Goal: Task Accomplishment & Management: Use online tool/utility

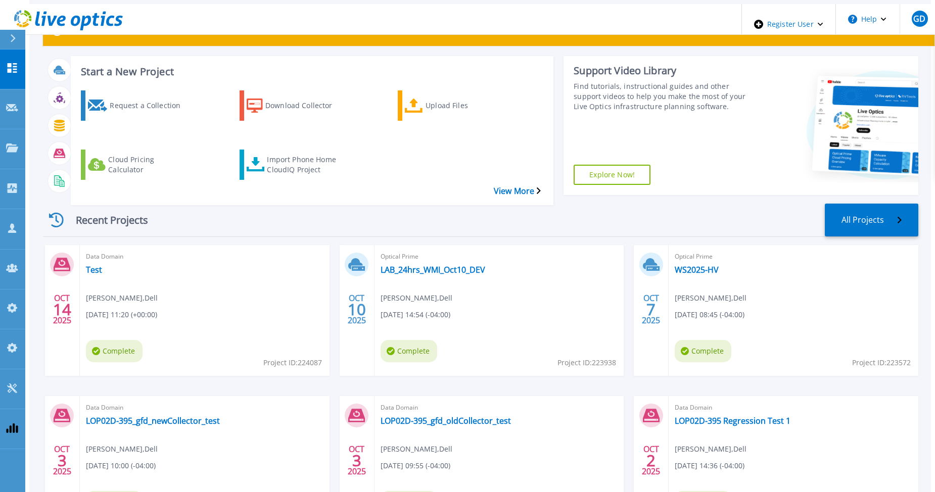
scroll to position [110, 0]
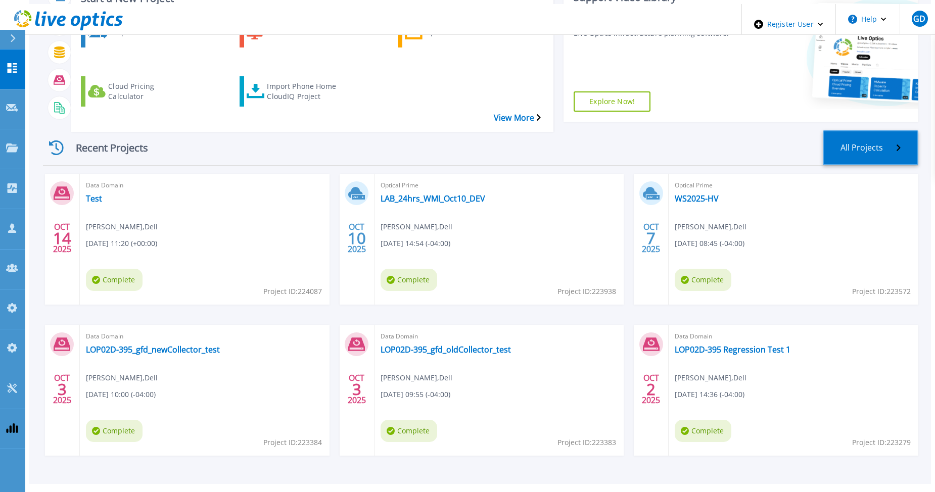
click at [899, 132] on link "All Projects" at bounding box center [871, 147] width 96 height 35
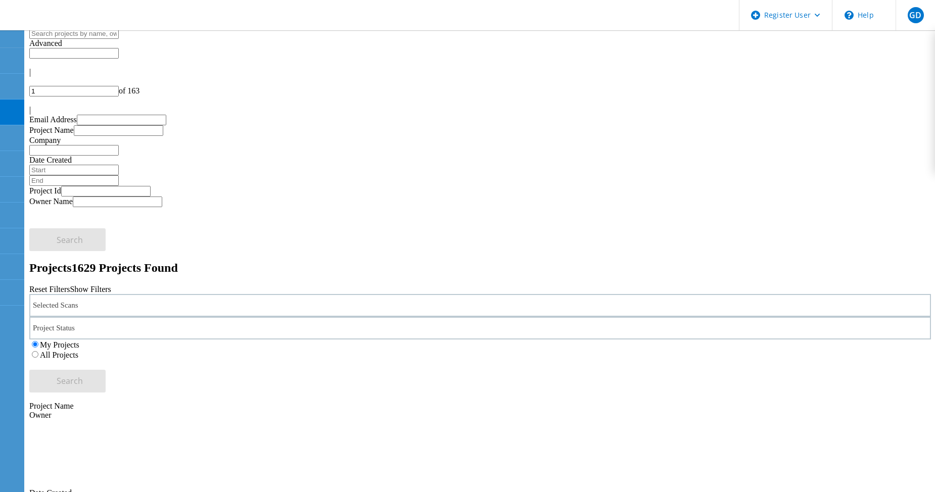
click at [78, 351] on label "All Projects" at bounding box center [59, 355] width 38 height 9
click at [38, 351] on input "All Projects" at bounding box center [35, 354] width 7 height 7
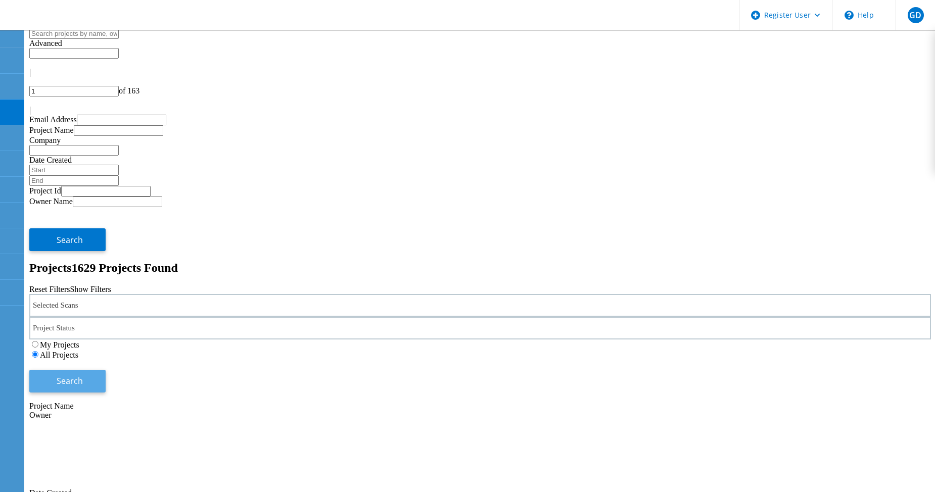
click at [106, 370] on button "Search" at bounding box center [67, 381] width 76 height 23
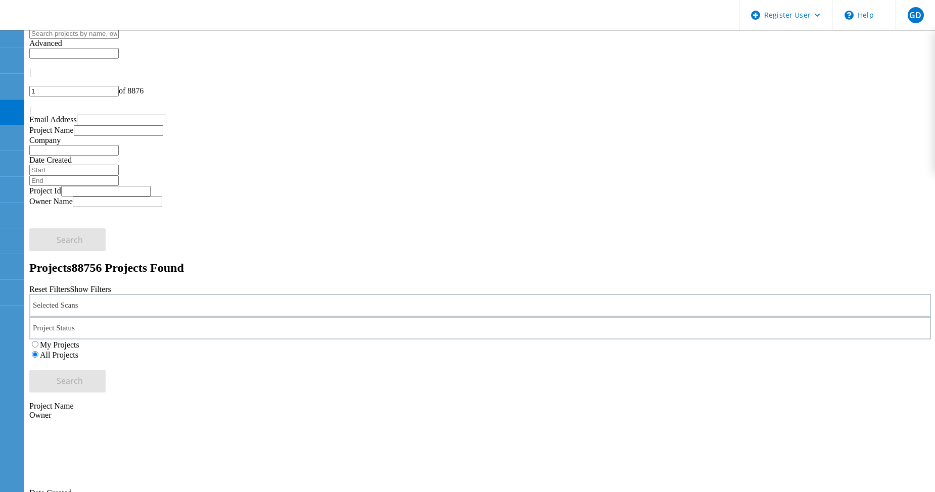
click at [79, 341] on label "My Projects" at bounding box center [59, 345] width 39 height 9
click at [38, 341] on input "My Projects" at bounding box center [35, 344] width 7 height 7
click at [106, 370] on button "Search" at bounding box center [67, 381] width 76 height 23
click at [169, 294] on div "Selected Scans" at bounding box center [480, 305] width 902 height 23
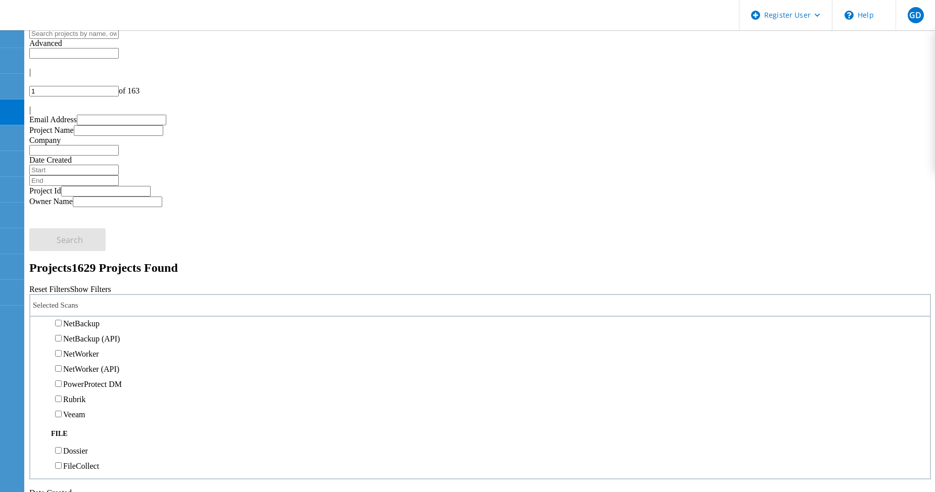
scroll to position [556, 0]
click at [80, 289] on label "Data Domain" at bounding box center [84, 293] width 43 height 9
click at [62, 290] on input "Data Domain" at bounding box center [58, 293] width 7 height 7
click at [83, 375] on span "Search" at bounding box center [70, 380] width 26 height 11
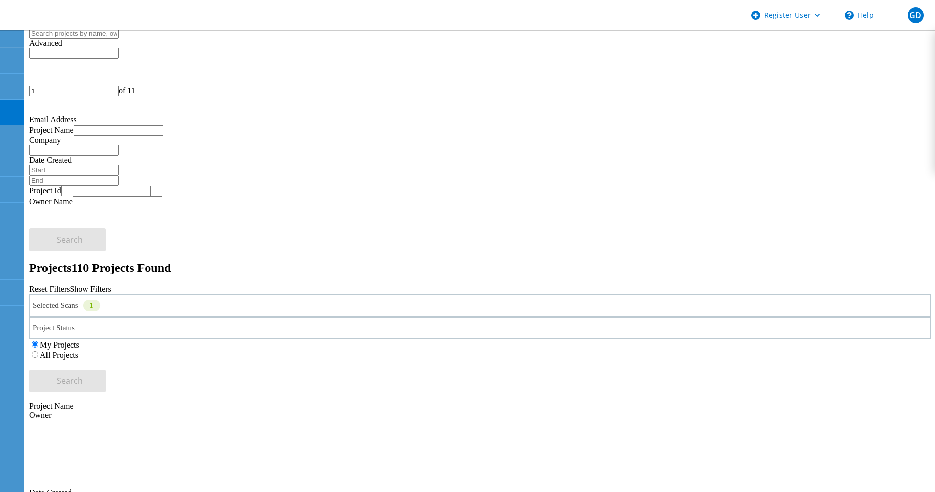
scroll to position [51, 0]
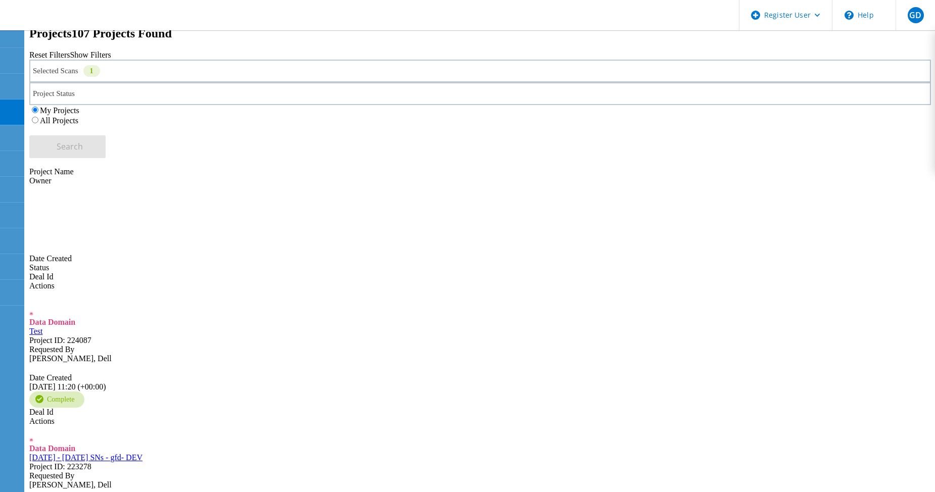
scroll to position [249, 0]
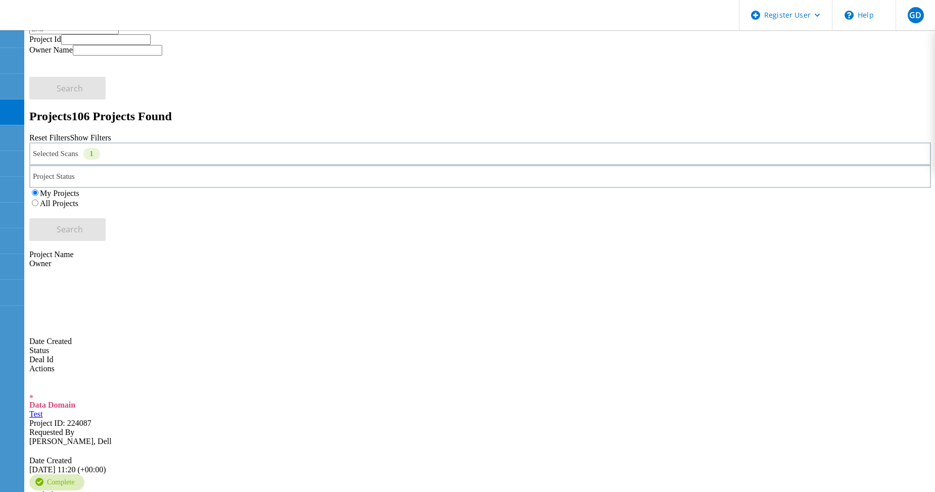
scroll to position [0, 0]
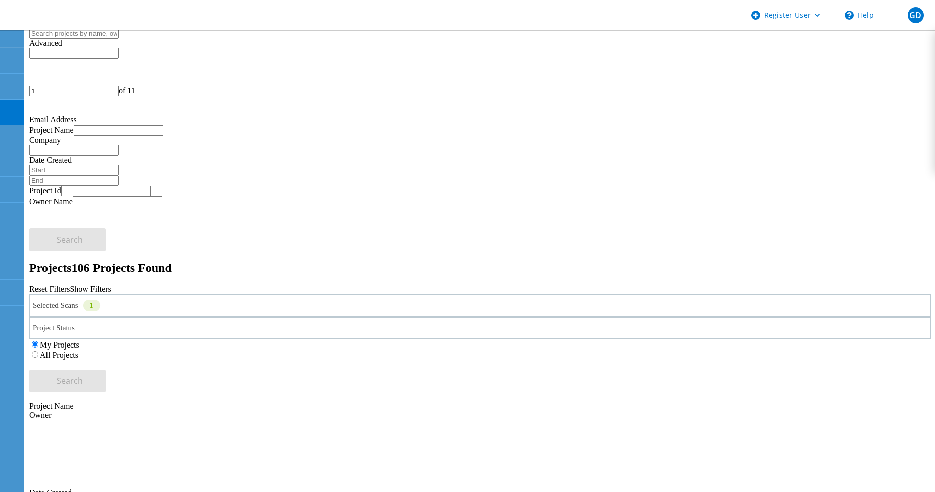
click at [900, 97] on div at bounding box center [480, 101] width 902 height 9
type input "2"
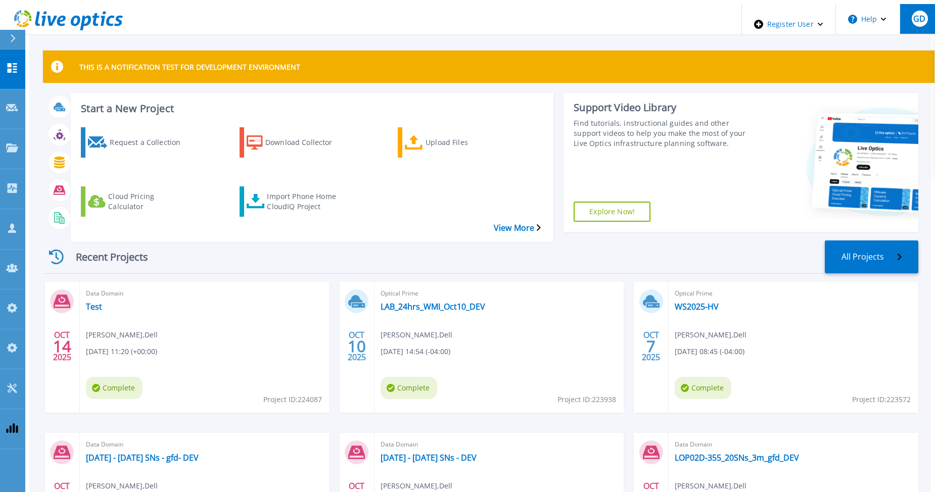
click at [913, 17] on span "GD" at bounding box center [919, 19] width 12 height 8
click at [331, 215] on div "Start a New Project Request a Collection Download Collector Upload Files Cloud …" at bounding box center [480, 162] width 875 height 139
click at [281, 189] on div "Import Phone Home CloudIQ Project" at bounding box center [307, 201] width 81 height 25
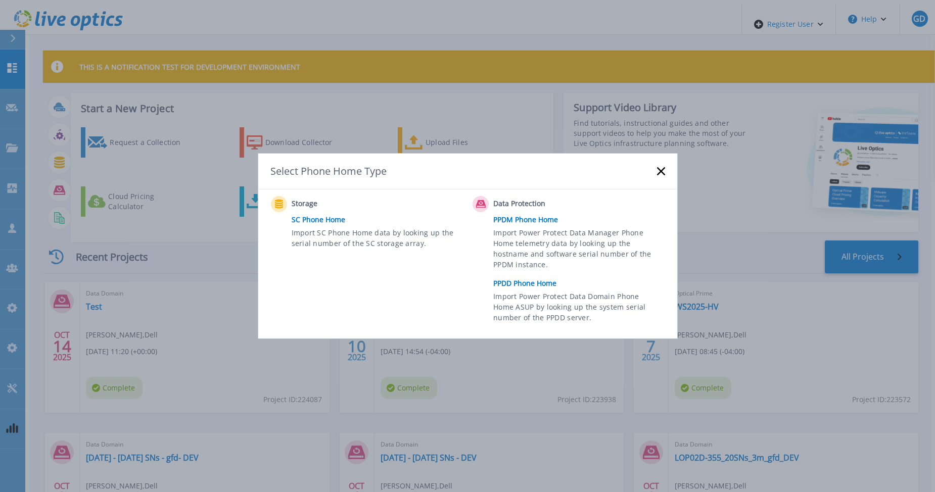
click at [527, 280] on link "PPDD Phone Home" at bounding box center [581, 283] width 176 height 15
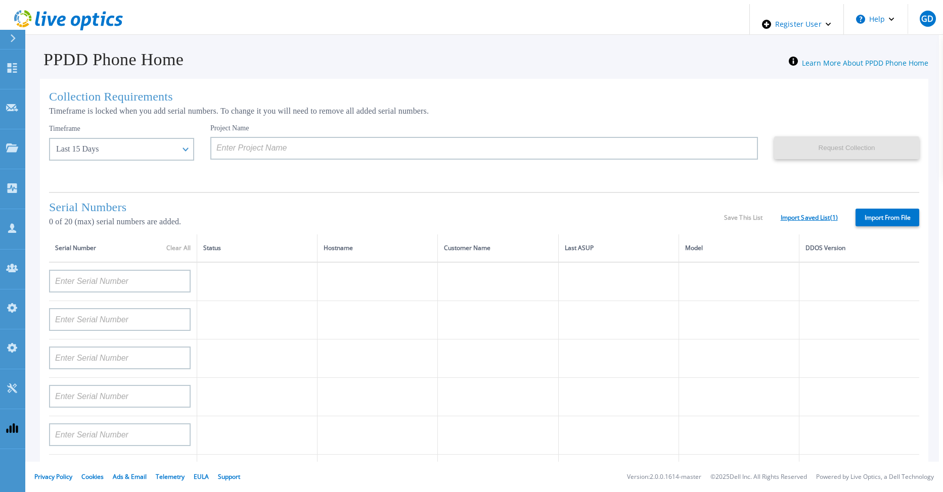
click at [803, 214] on link "Import Saved List ( 1 )" at bounding box center [808, 217] width 57 height 7
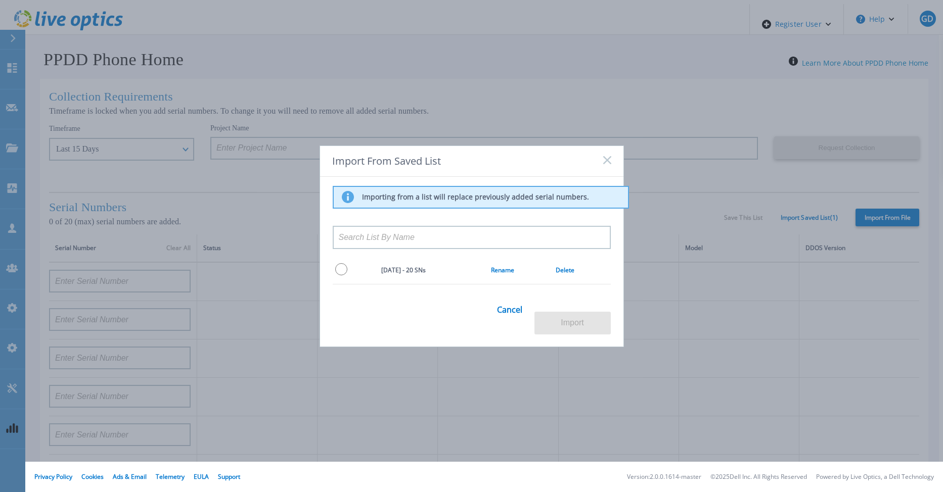
click at [340, 274] on input "radio" at bounding box center [341, 269] width 12 height 12
radio input "true"
click at [560, 319] on button "Import" at bounding box center [572, 323] width 76 height 23
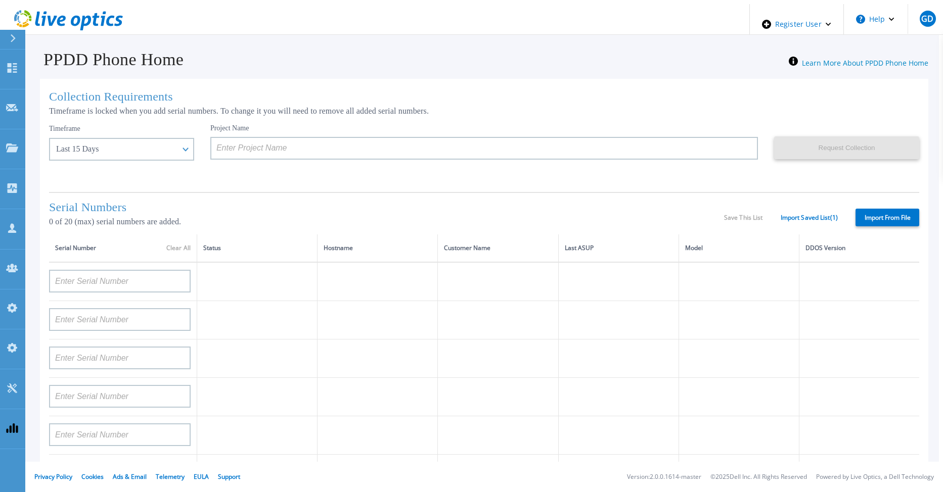
type input "APX00232004278"
type input "TF3J4180100097"
type input "DE404211748719"
type input "APM00181610916"
type input "APM00223204559"
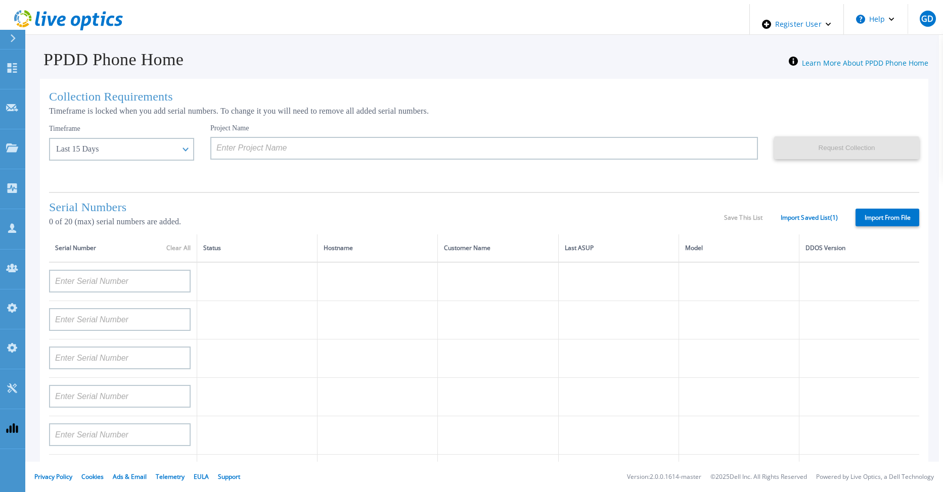
type input "APM00181623902"
type input "APM00213408994"
type input "CKM00192200744"
type input "APX00241704861"
type input "APM00214907936"
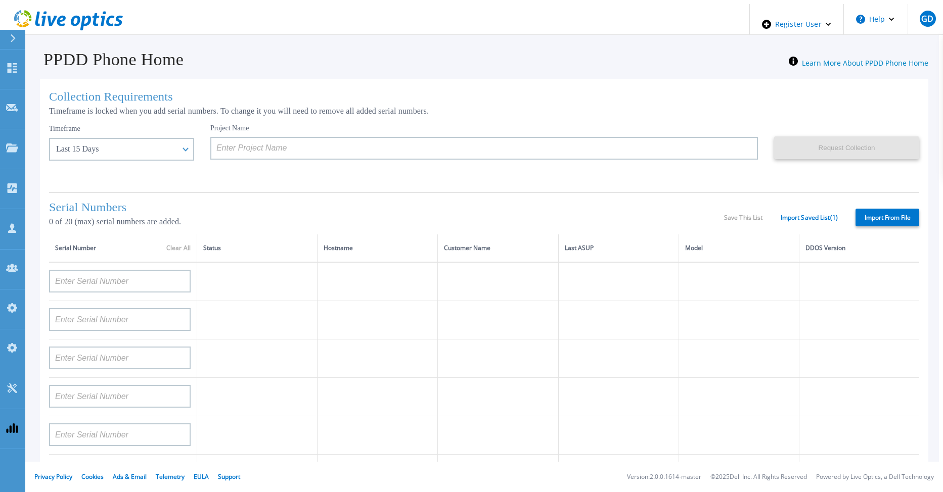
type input "CKM00193701478"
type input "CKM00184602619"
type input "APM00203219154"
type input "APM00212026970"
type input "APX00221800030"
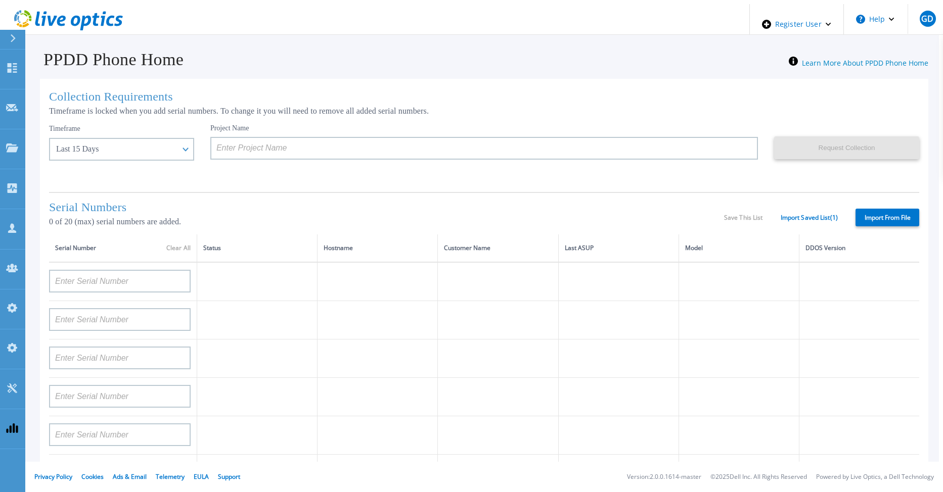
type input "APM00211507774"
type input "APM00212712898"
type input "APM00184715882"
type input "APM00211204803"
type input "APM00212026971"
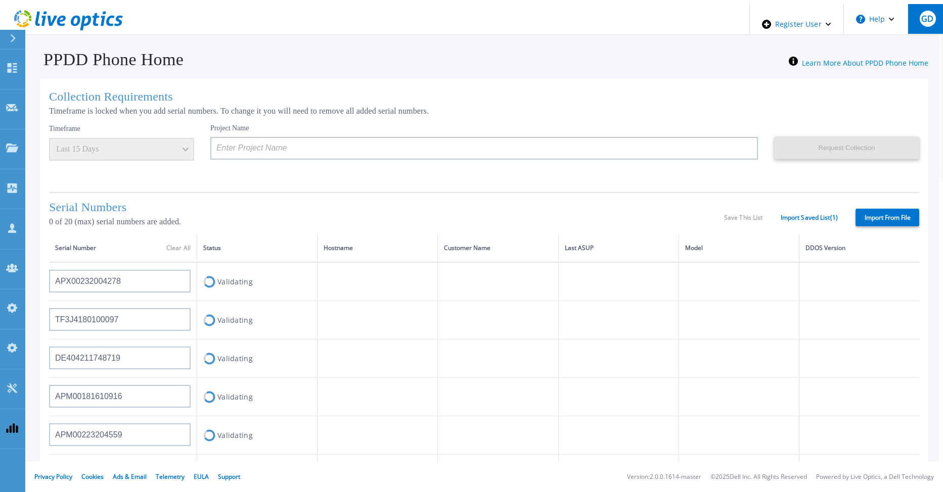
click at [914, 21] on button "GD" at bounding box center [926, 19] width 39 height 30
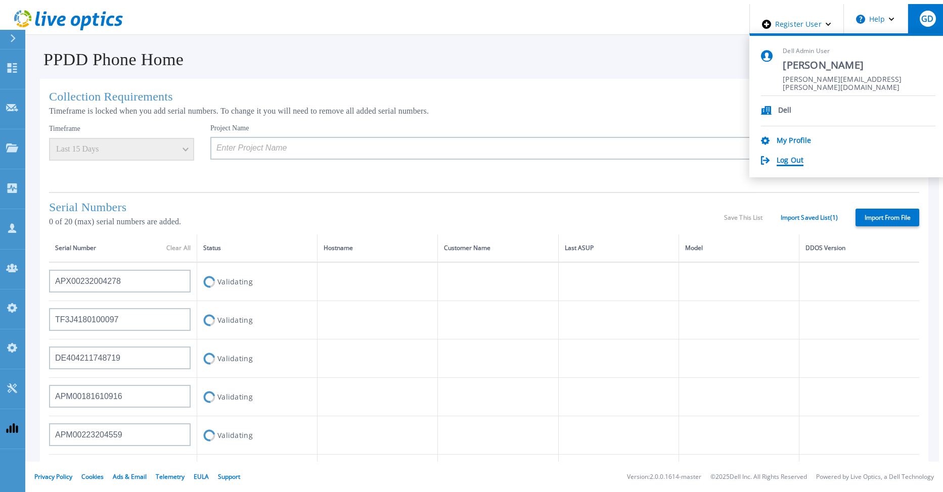
click at [803, 160] on link "Log Out" at bounding box center [789, 161] width 27 height 10
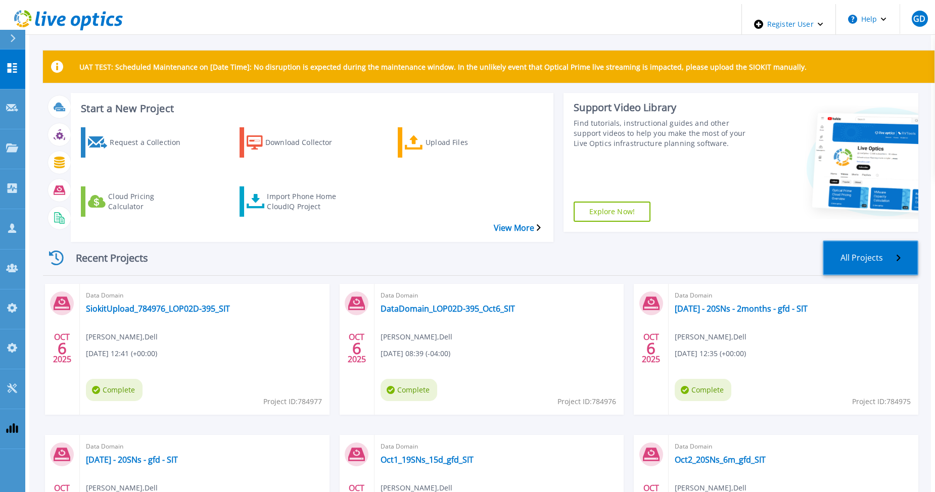
click at [901, 255] on icon at bounding box center [899, 258] width 4 height 7
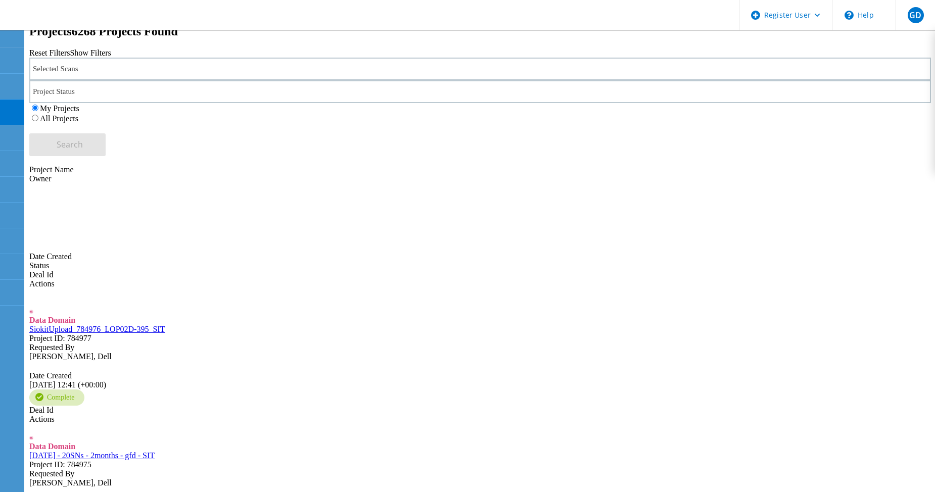
scroll to position [249, 0]
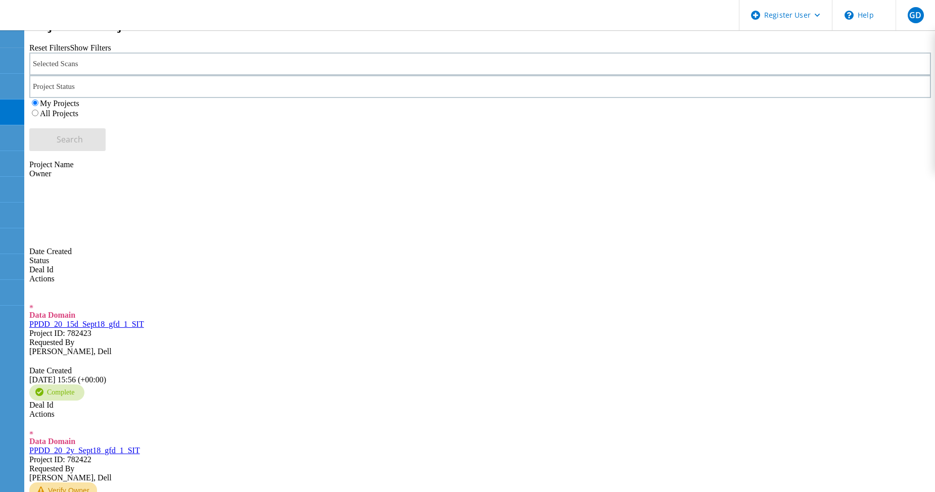
scroll to position [258, 0]
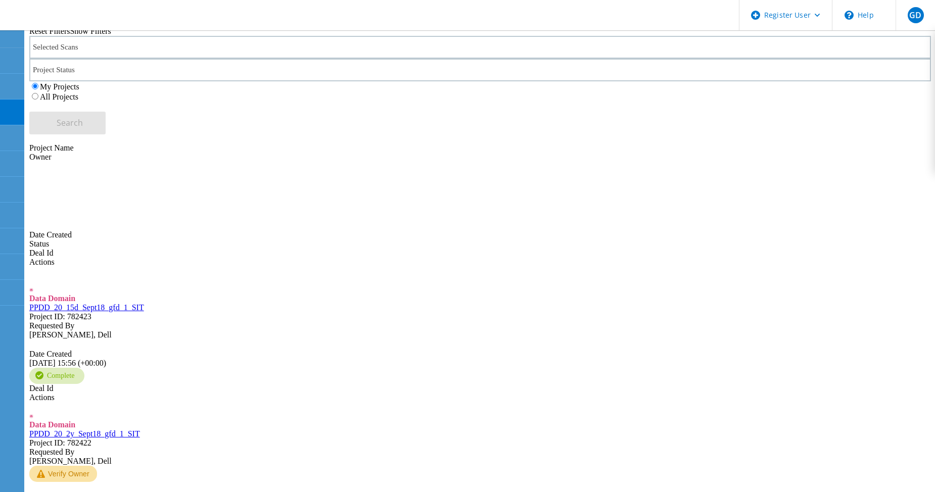
type input "3"
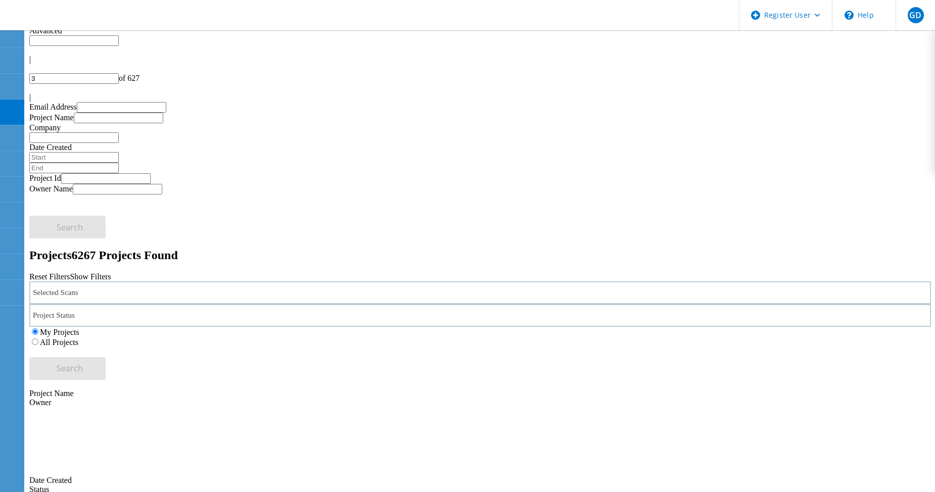
scroll to position [0, 0]
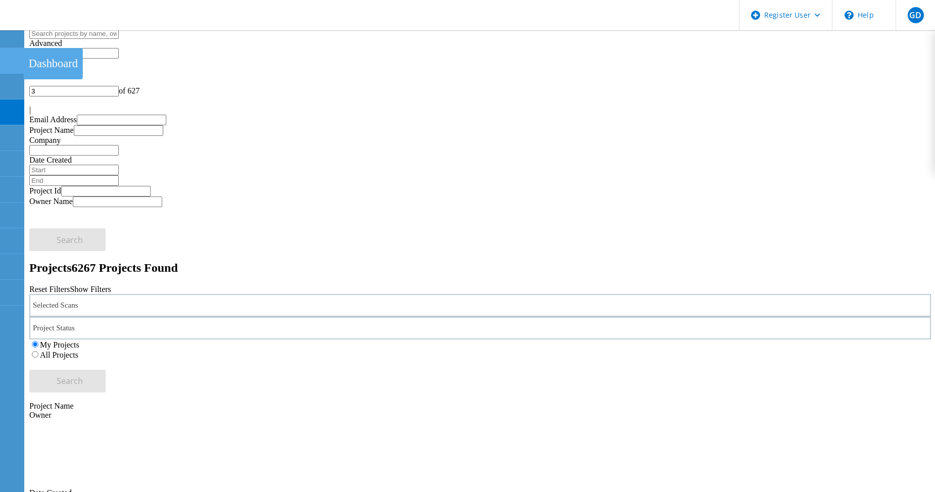
click at [13, 59] on icon at bounding box center [12, 61] width 12 height 10
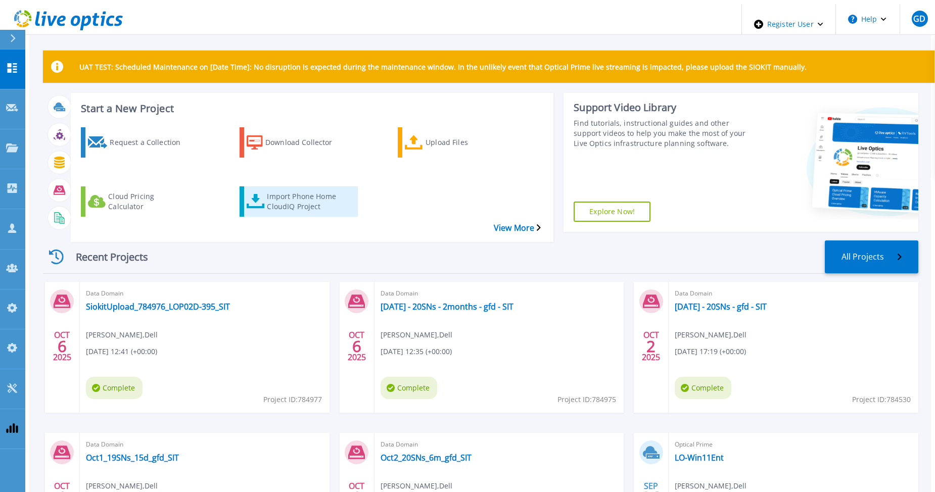
click at [295, 189] on div "Import Phone Home CloudIQ Project" at bounding box center [307, 201] width 81 height 25
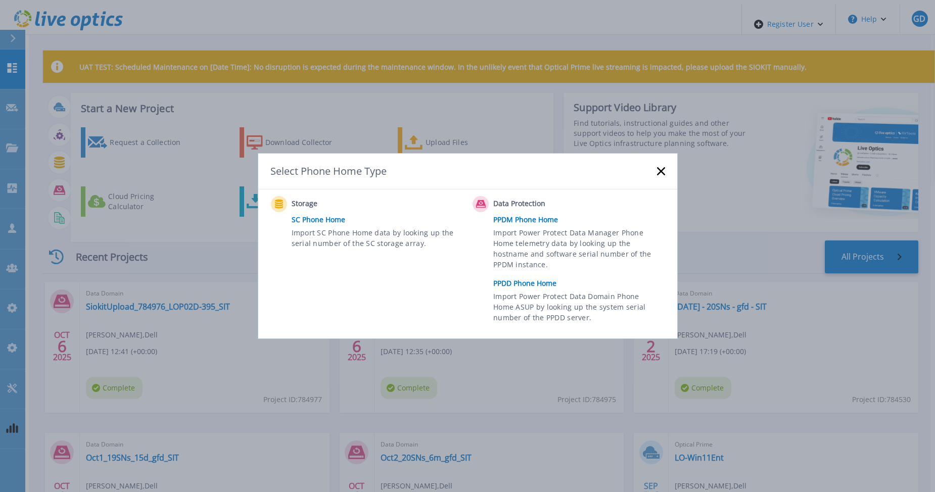
click at [501, 280] on link "PPDD Phone Home" at bounding box center [581, 283] width 176 height 15
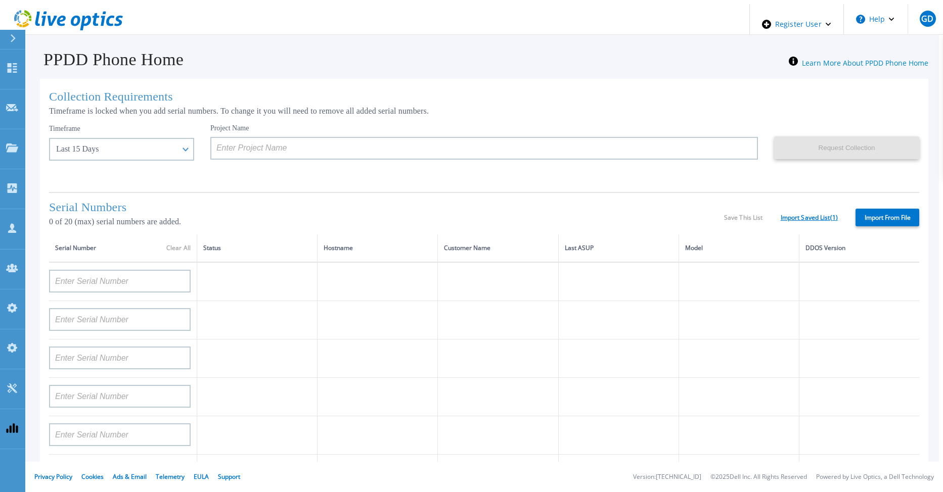
click at [791, 214] on link "Import Saved List ( 1 )" at bounding box center [808, 217] width 57 height 7
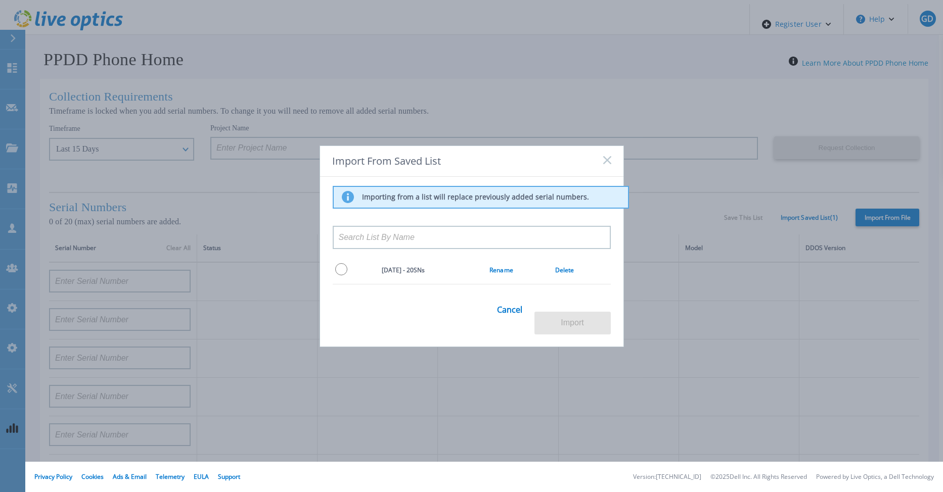
click at [338, 275] on input "radio" at bounding box center [341, 269] width 12 height 12
radio input "true"
click at [567, 316] on button "Import" at bounding box center [572, 323] width 76 height 23
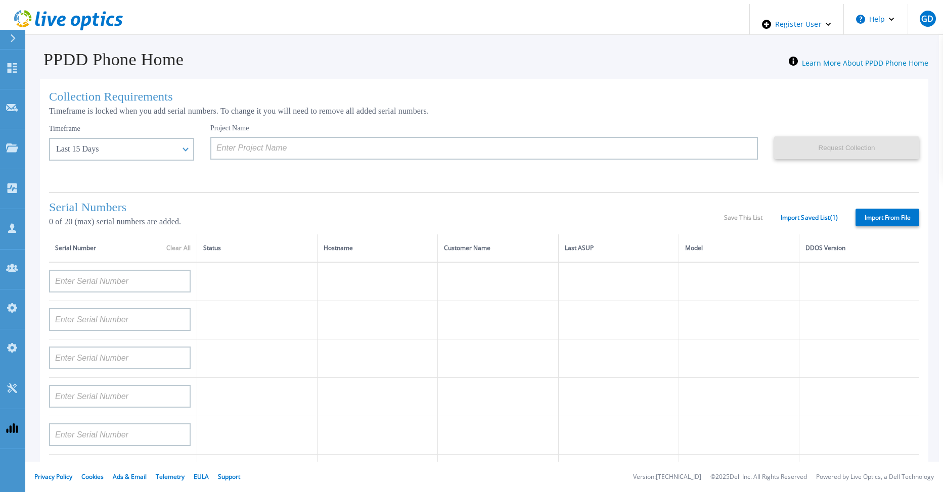
type input "APX00232004278"
type input "TF3J4180100097"
type input "DE404211748719"
type input "APM00181610916"
type input "APM00223204559"
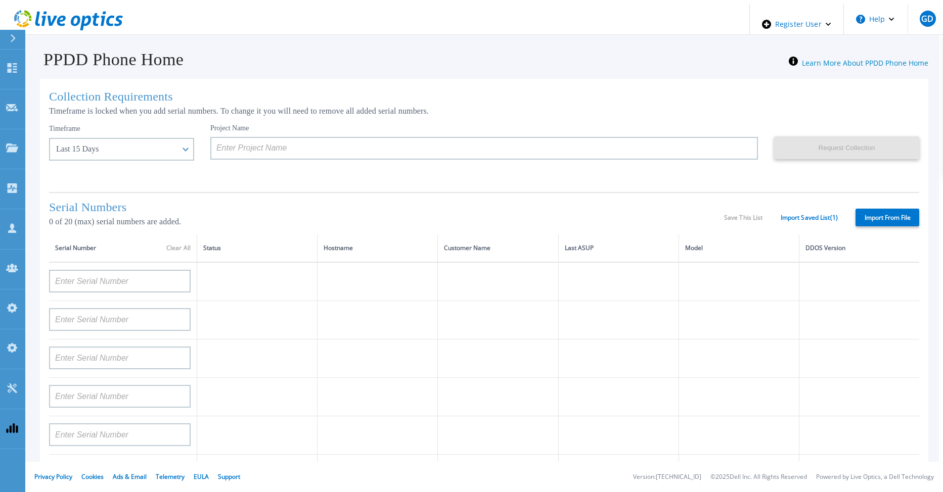
type input "APM00181623902"
type input "APM00213408994"
type input "CKM00192200744"
type input "APX00241704861"
type input "APM00214907936"
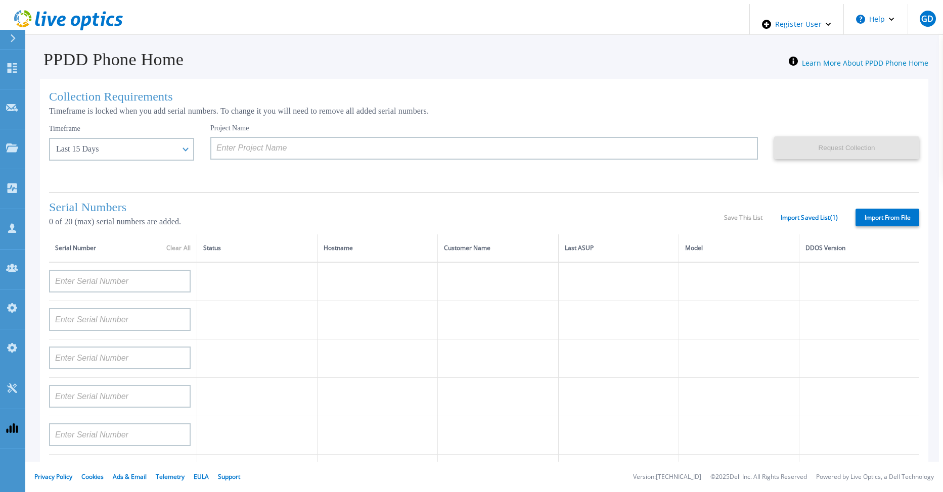
type input "CKM00193701478"
type input "CKM00184602619"
type input "APM00203219154"
type input "APM00212026970"
type input "APX00221800030"
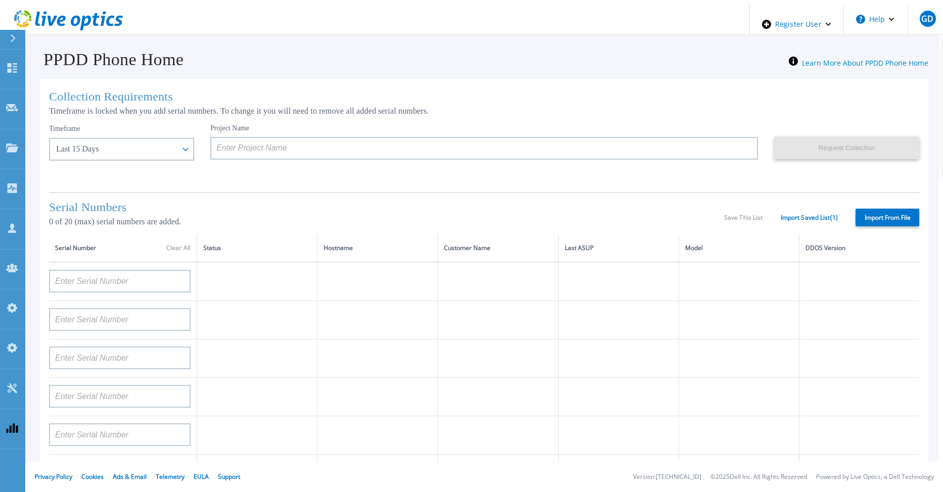
type input "APM00211507774"
type input "APM00212712898"
type input "APM00184715882"
type input "APM00211204803"
type input "APM00212026971"
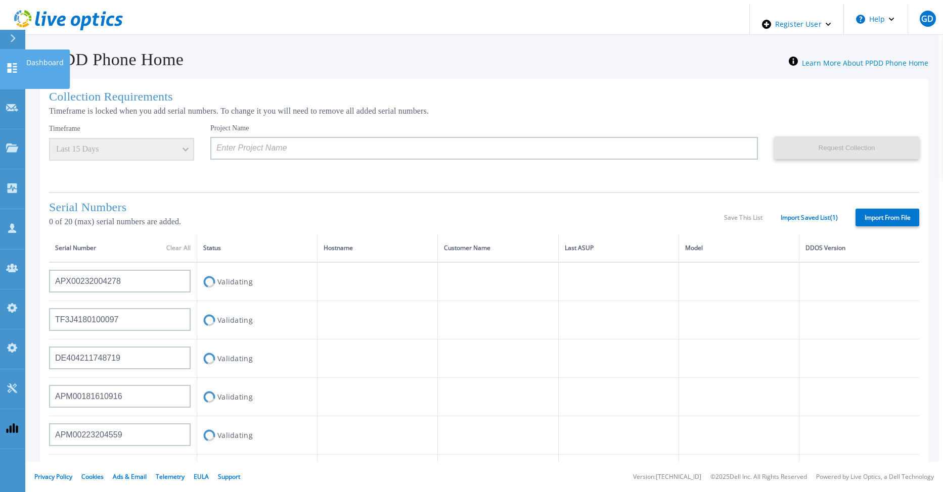
click at [11, 63] on icon at bounding box center [13, 68] width 10 height 10
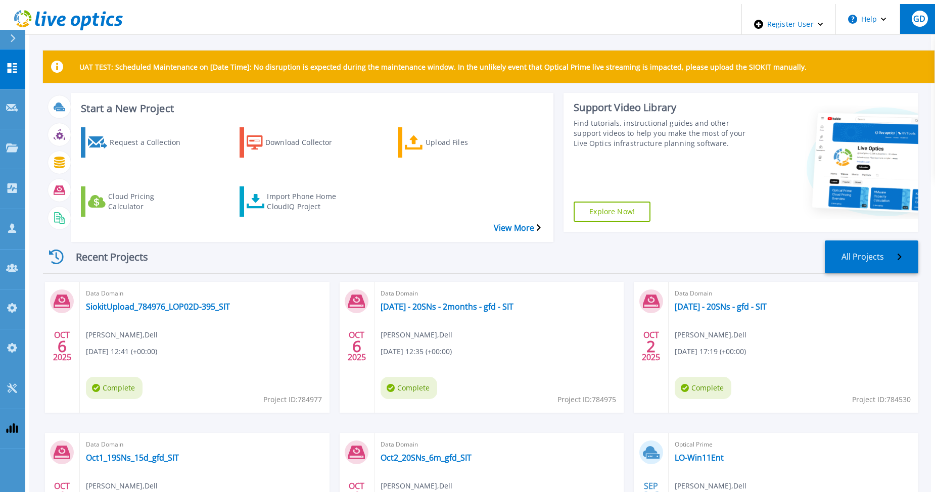
click at [905, 21] on button "GD" at bounding box center [919, 19] width 39 height 30
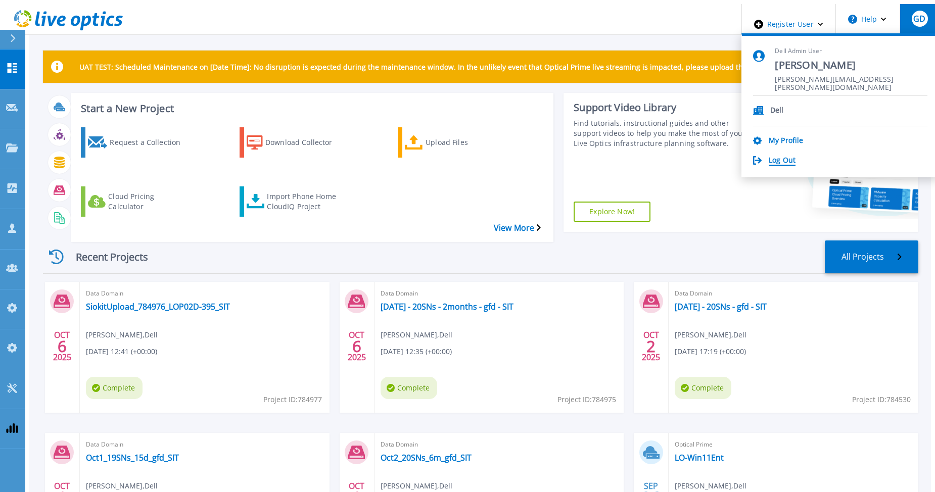
click at [795, 160] on link "Log Out" at bounding box center [782, 161] width 27 height 10
